Goal: Information Seeking & Learning: Learn about a topic

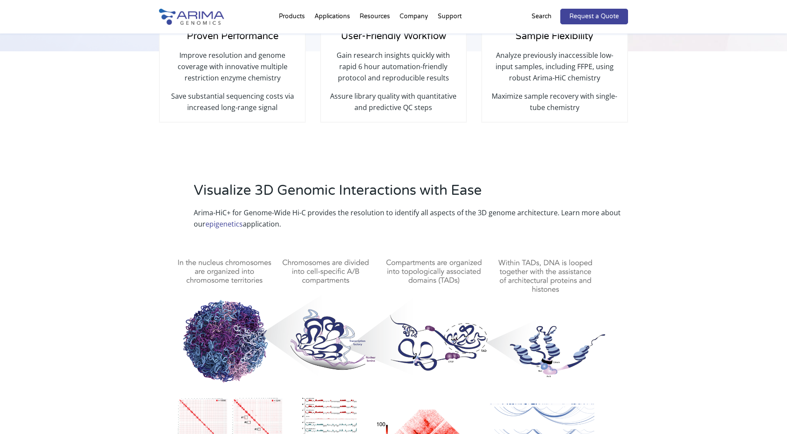
select select "[US_STATE]"
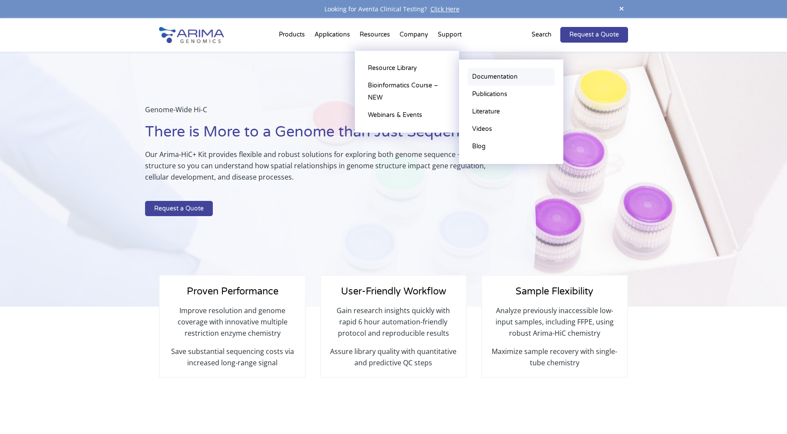
click at [491, 77] on link "Documentation" at bounding box center [511, 76] width 87 height 17
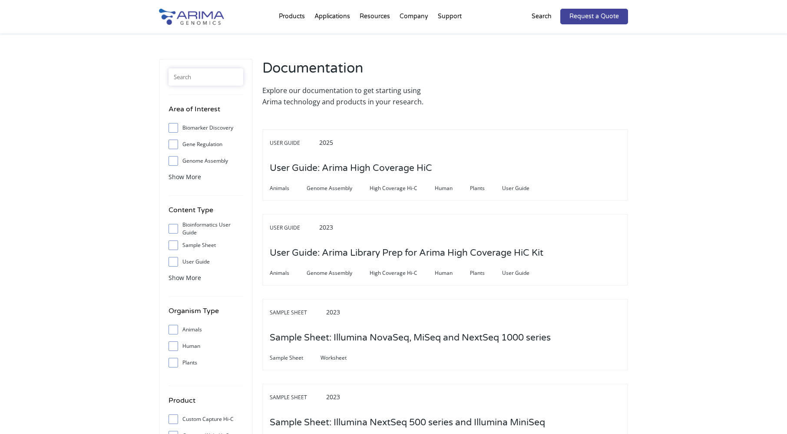
click at [181, 78] on input "text" at bounding box center [206, 76] width 75 height 17
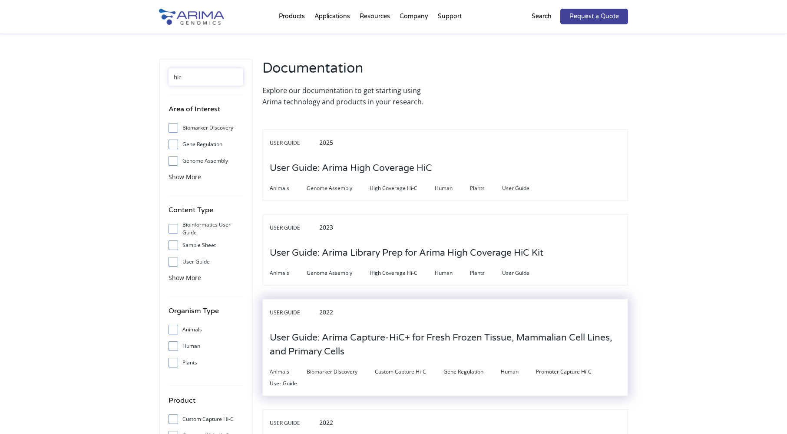
type input "hic"
click at [342, 339] on h3 "User Guide: Arima Capture-HiC+ for Fresh Frozen Tissue, Mammalian Cell Lines, a…" at bounding box center [445, 344] width 351 height 41
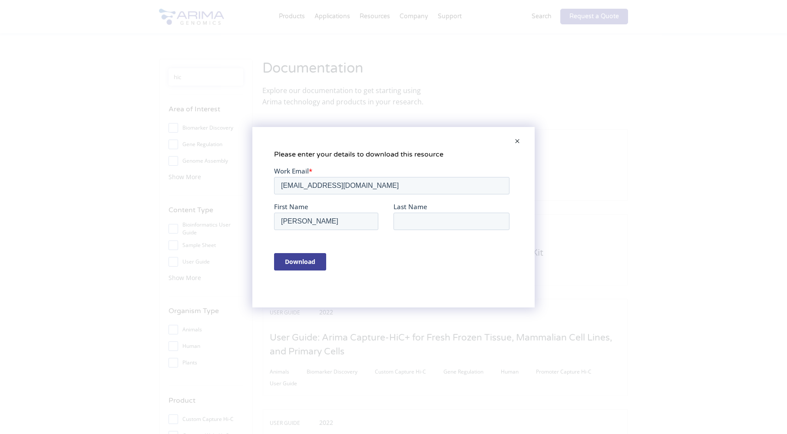
click at [515, 142] on span at bounding box center [517, 141] width 17 height 21
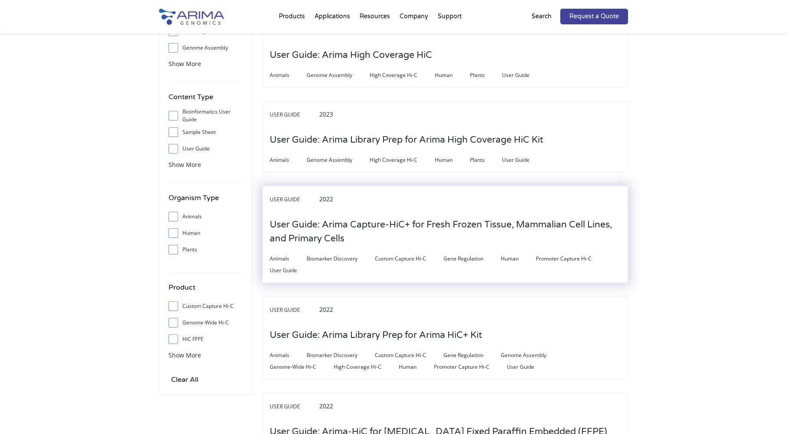
scroll to position [174, 0]
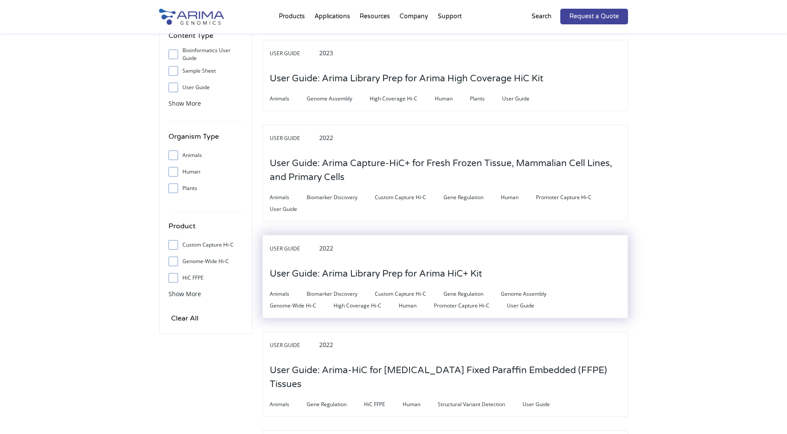
click at [440, 273] on h3 "User Guide: Arima Library Prep for Arima HiC+ Kit" at bounding box center [376, 273] width 213 height 27
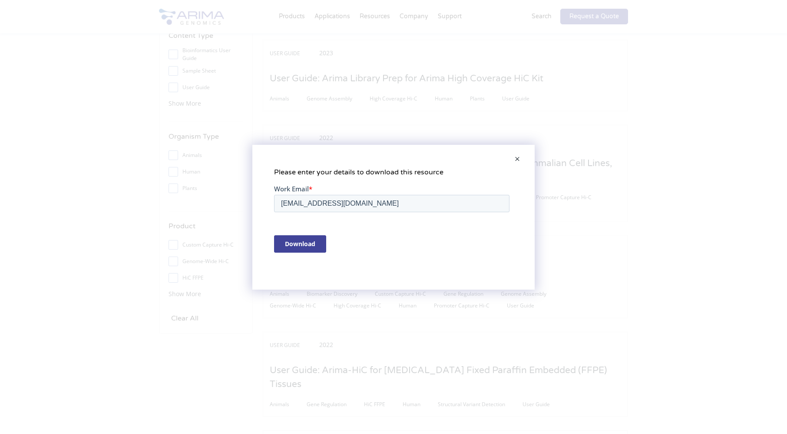
scroll to position [0, 0]
click at [521, 159] on span at bounding box center [517, 159] width 17 height 21
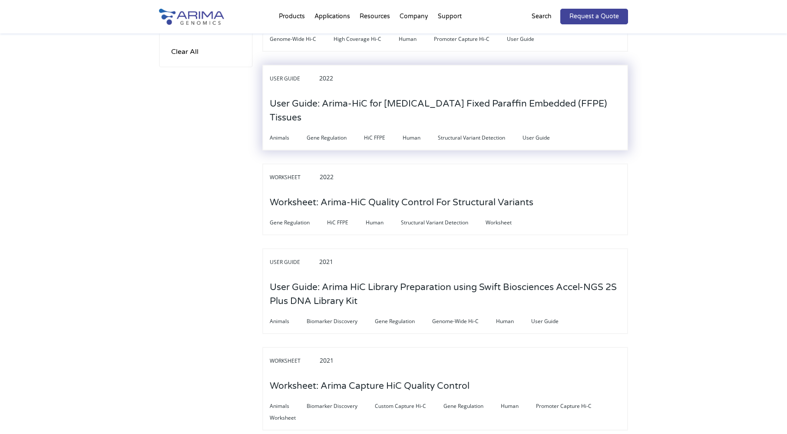
scroll to position [5, 0]
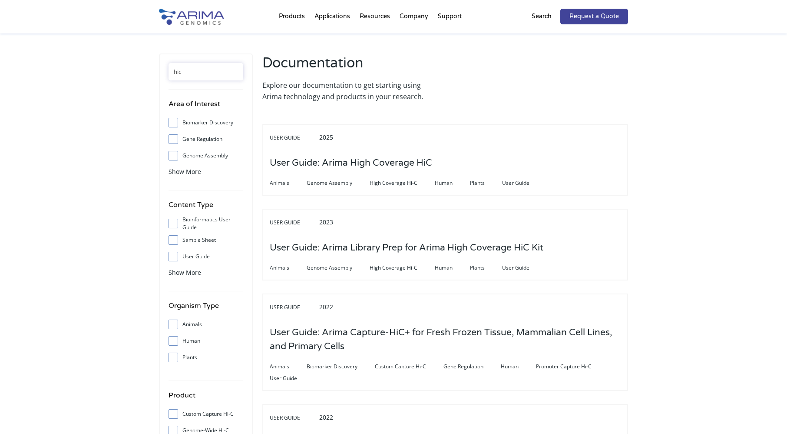
click at [177, 342] on span at bounding box center [176, 341] width 14 height 10
click at [176, 342] on input "Human" at bounding box center [173, 341] width 6 height 6
checkbox input "true"
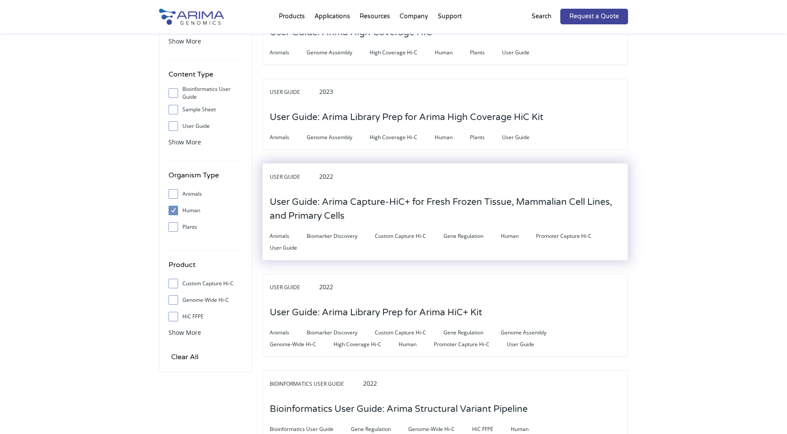
scroll to position [205, 0]
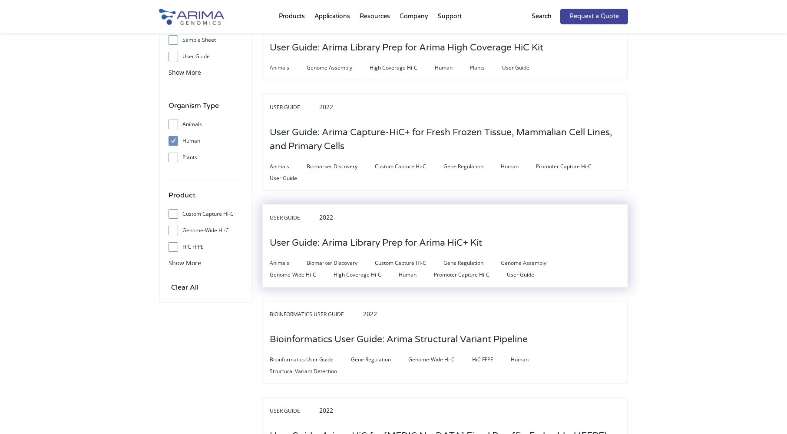
click at [370, 241] on h3 "User Guide: Arima Library Prep for Arima HiC+ Kit" at bounding box center [376, 242] width 213 height 27
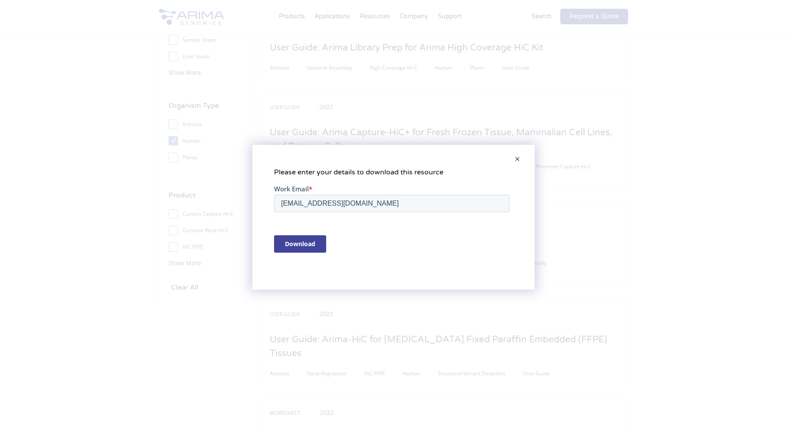
scroll to position [0, 0]
click at [514, 159] on span at bounding box center [517, 159] width 17 height 21
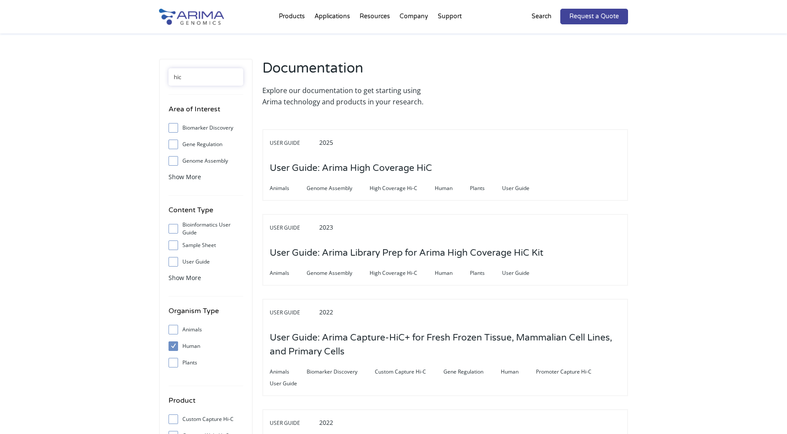
click at [187, 76] on input "hic" at bounding box center [206, 76] width 75 height 17
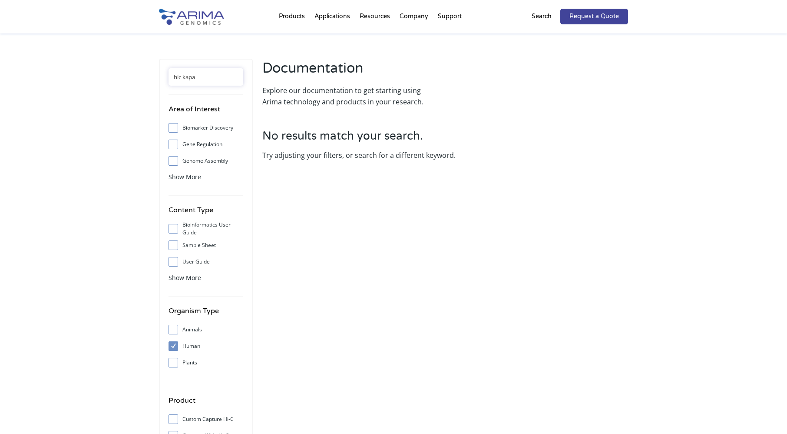
drag, startPoint x: 206, startPoint y: 76, endPoint x: 169, endPoint y: 75, distance: 37.4
click at [169, 75] on input "hic kapa" at bounding box center [206, 76] width 75 height 17
type input "kapa"
